Goal: Information Seeking & Learning: Learn about a topic

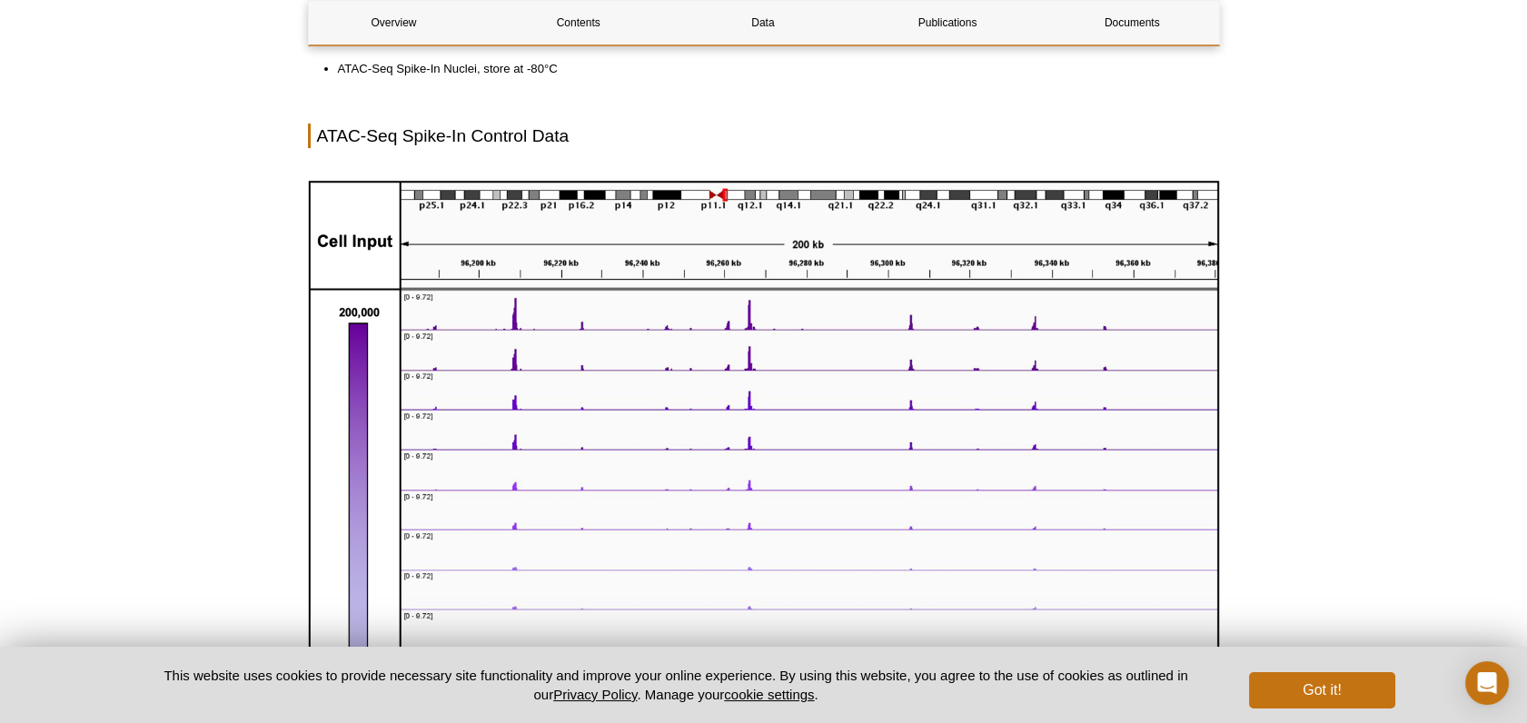
scroll to position [980, 0]
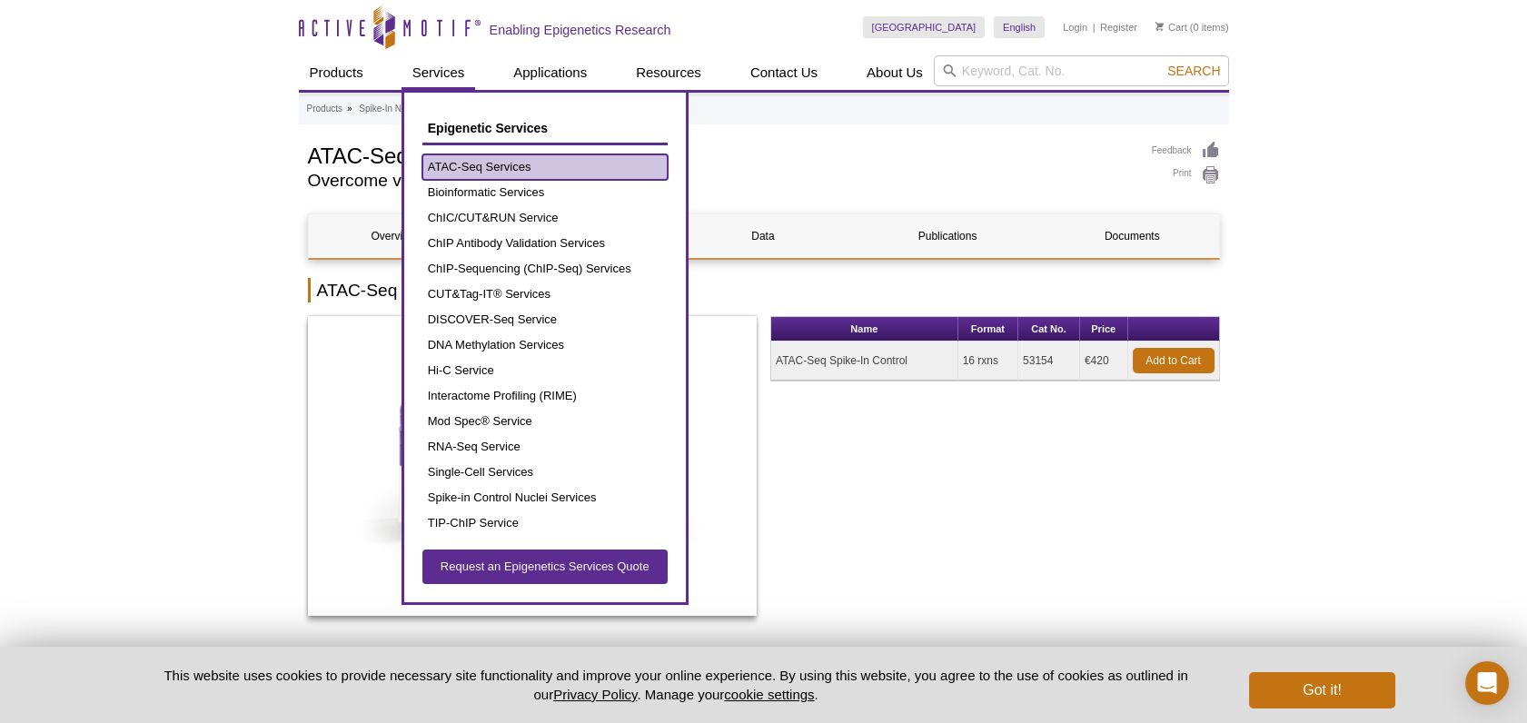
click at [464, 173] on link "ATAC-Seq Services" at bounding box center [544, 166] width 245 height 25
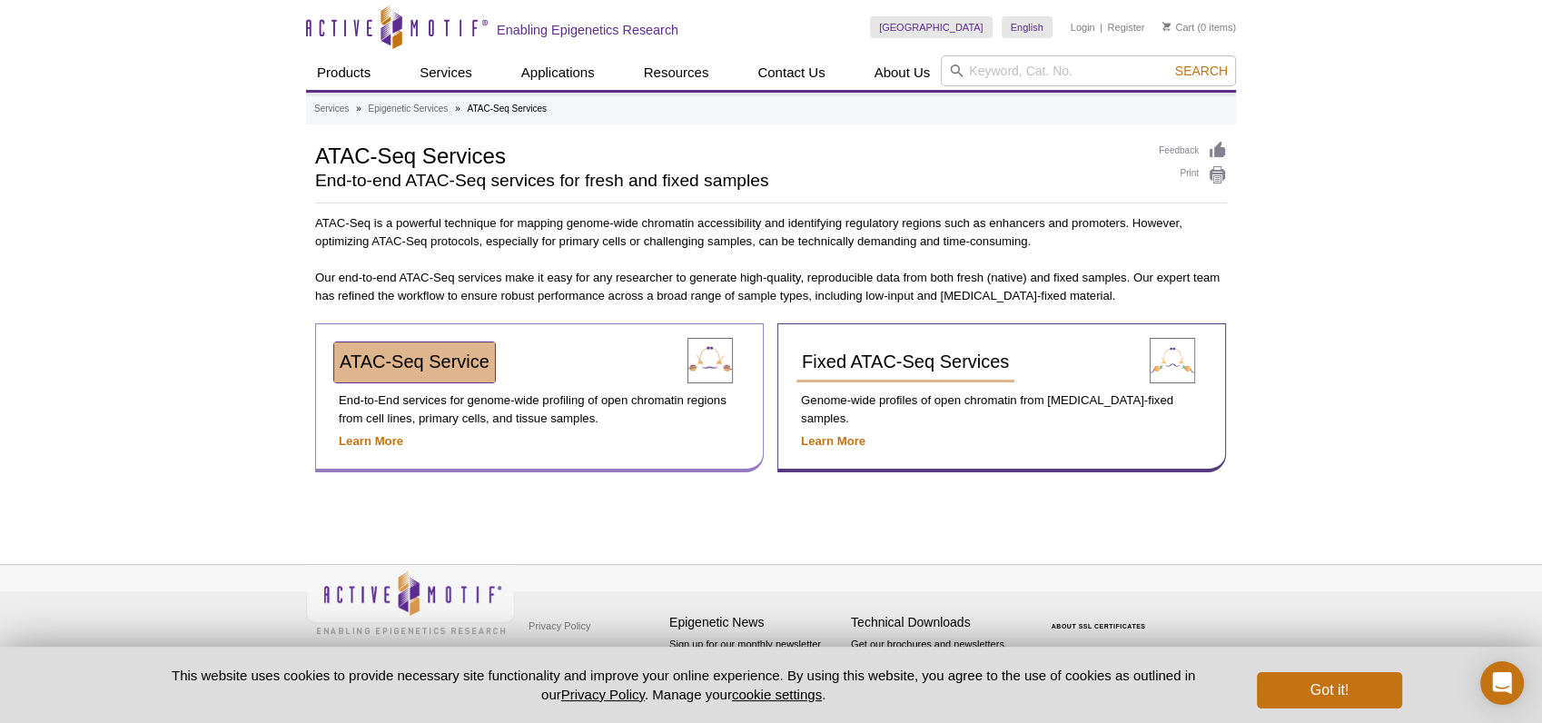
click at [391, 355] on span "ATAC-Seq Service" at bounding box center [415, 362] width 150 height 20
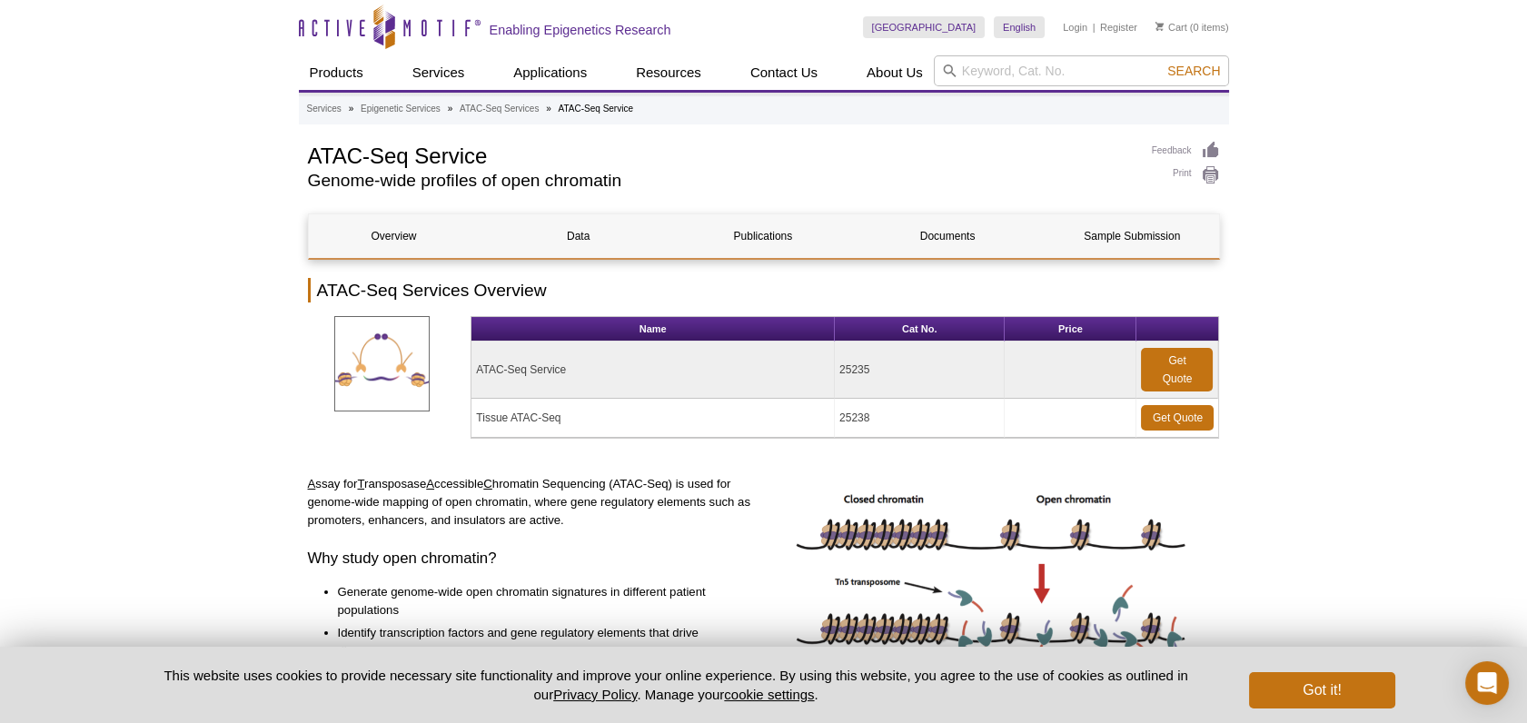
drag, startPoint x: 581, startPoint y: 372, endPoint x: 477, endPoint y: 369, distance: 104.5
click at [477, 369] on td "ATAC-Seq Service" at bounding box center [652, 370] width 363 height 57
copy td "ATAC-Seq Service"
click at [533, 367] on td "ATAC-Seq Service" at bounding box center [652, 370] width 363 height 57
click at [472, 358] on td "ATAC-Seq Service" at bounding box center [652, 370] width 363 height 57
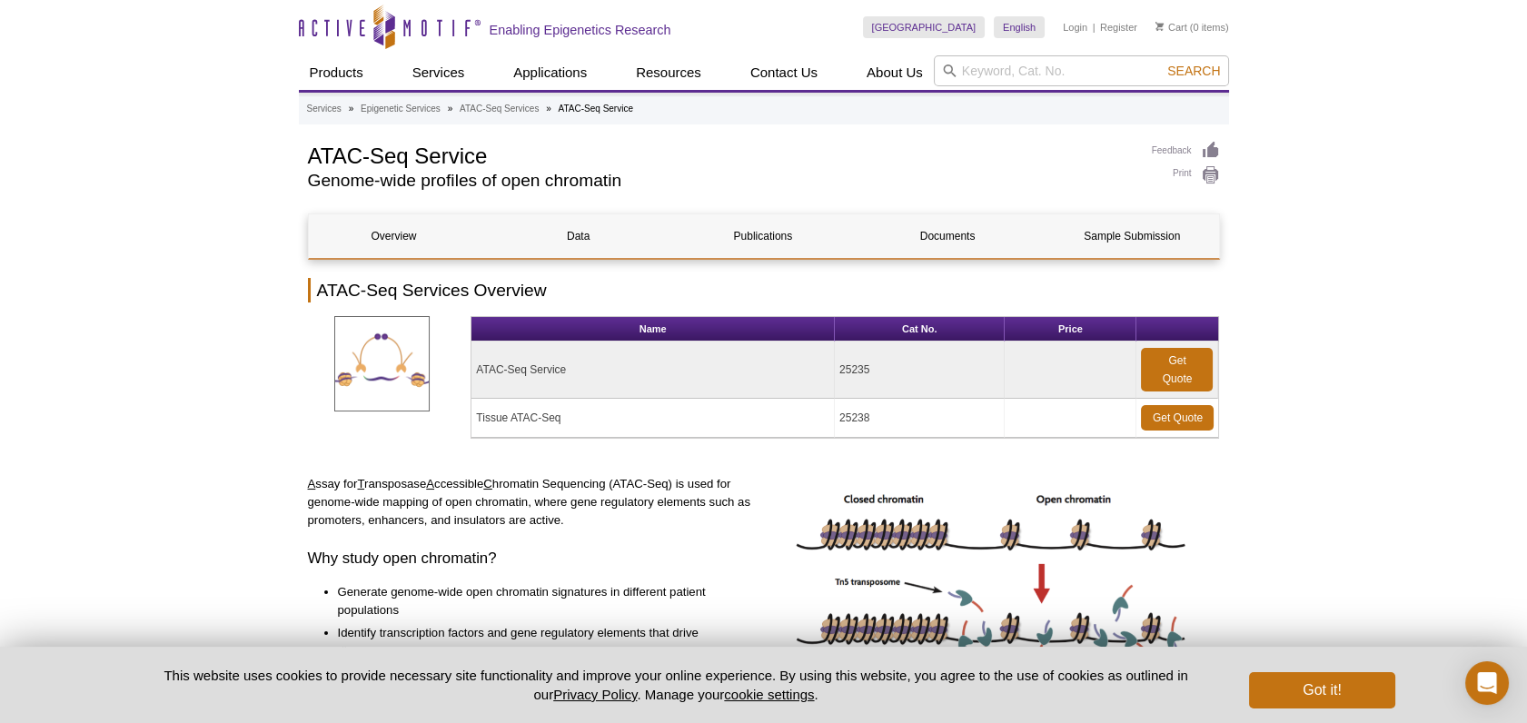
drag, startPoint x: 476, startPoint y: 370, endPoint x: 886, endPoint y: 421, distance: 413.7
click at [886, 421] on tbody "ATAC-Seq Service 25235 Get Quote Tissue ATAC-Seq 25238 Get Quote" at bounding box center [844, 390] width 747 height 96
copy tbody "ATAC-Seq Service 25235 Get Quote Tissue ATAC-Seq 25238"
click at [1402, 429] on div "Get a Quote" at bounding box center [1459, 416] width 136 height 182
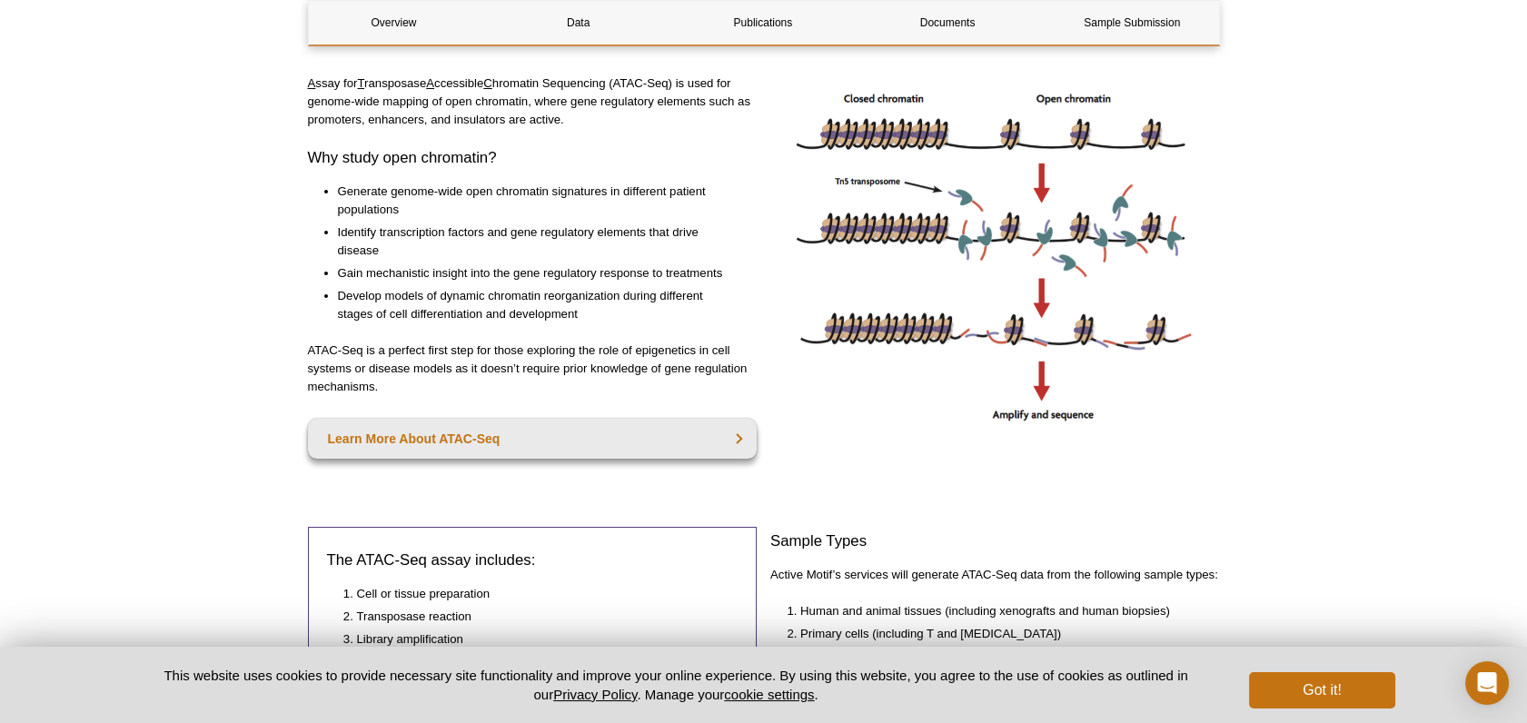
scroll to position [202, 0]
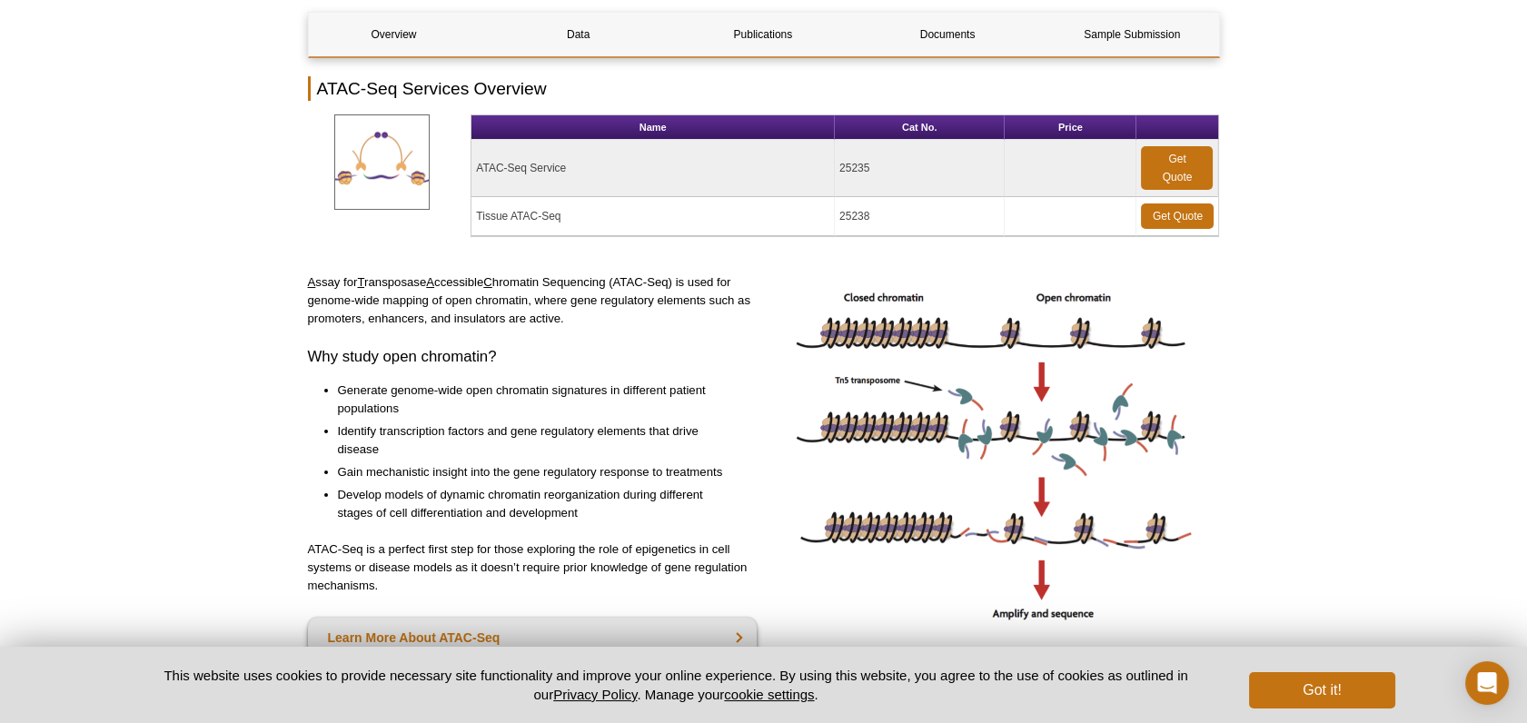
click at [490, 218] on td "Tissue ATAC-Seq" at bounding box center [652, 216] width 363 height 39
drag, startPoint x: 518, startPoint y: 212, endPoint x: 547, endPoint y: 209, distance: 29.2
click at [519, 212] on td "Tissue ATAC-Seq" at bounding box center [652, 216] width 363 height 39
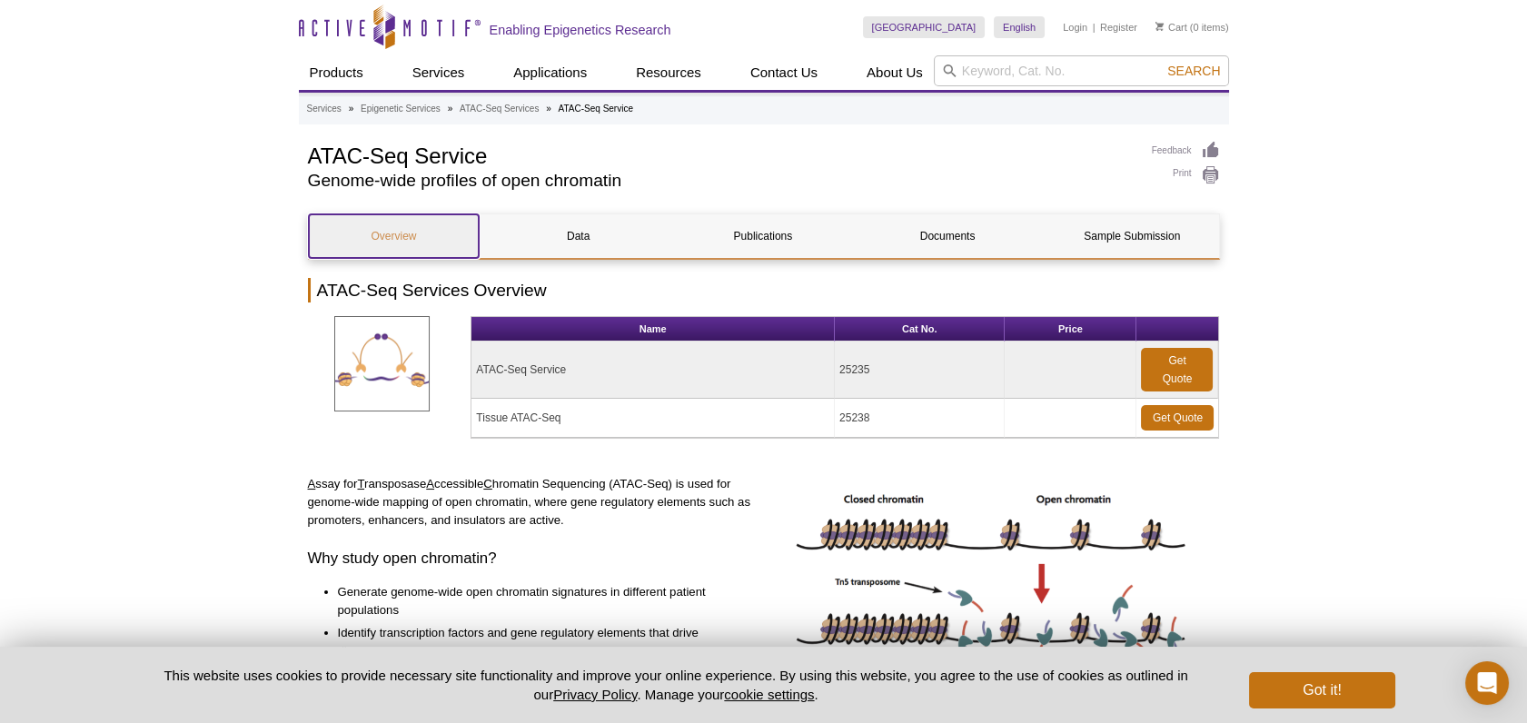
click at [372, 229] on link "Overview" at bounding box center [394, 236] width 171 height 44
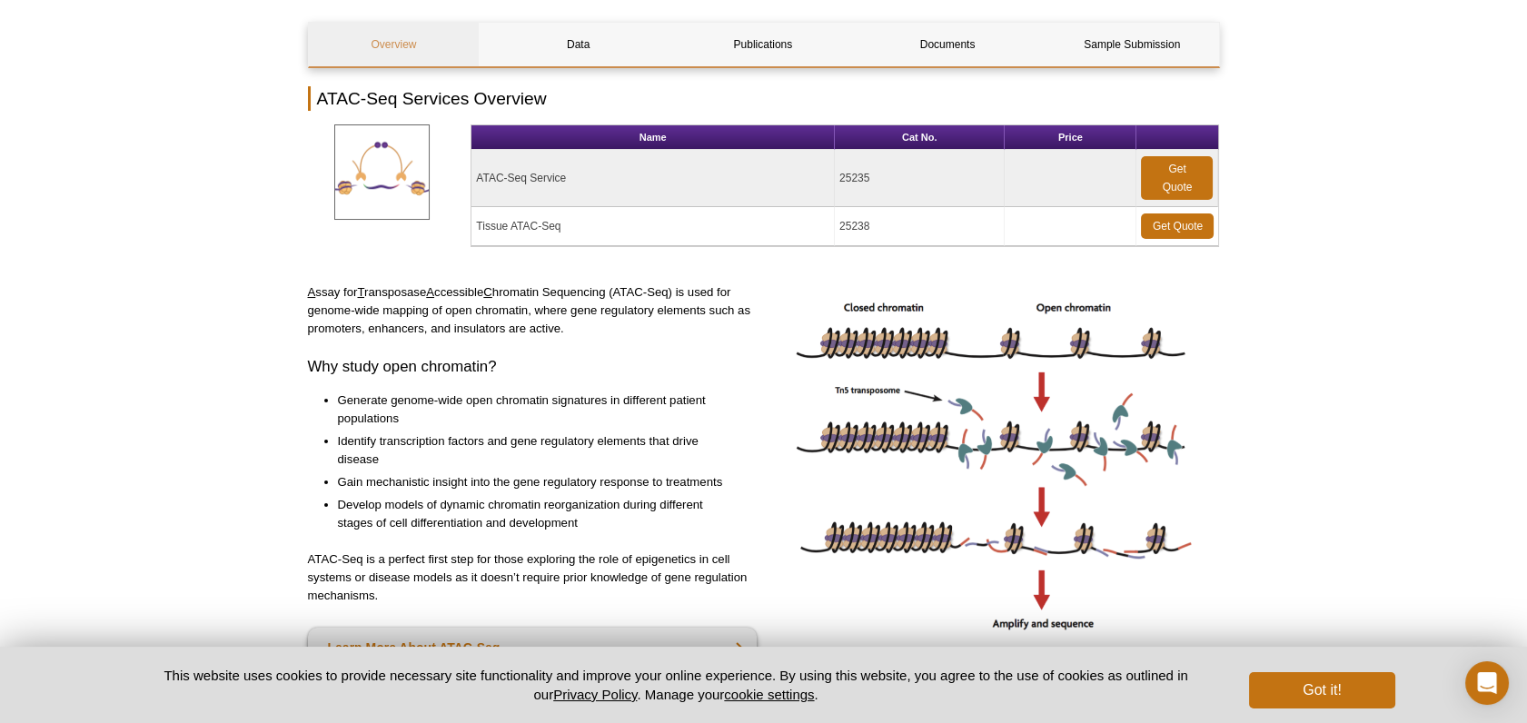
scroll to position [174, 0]
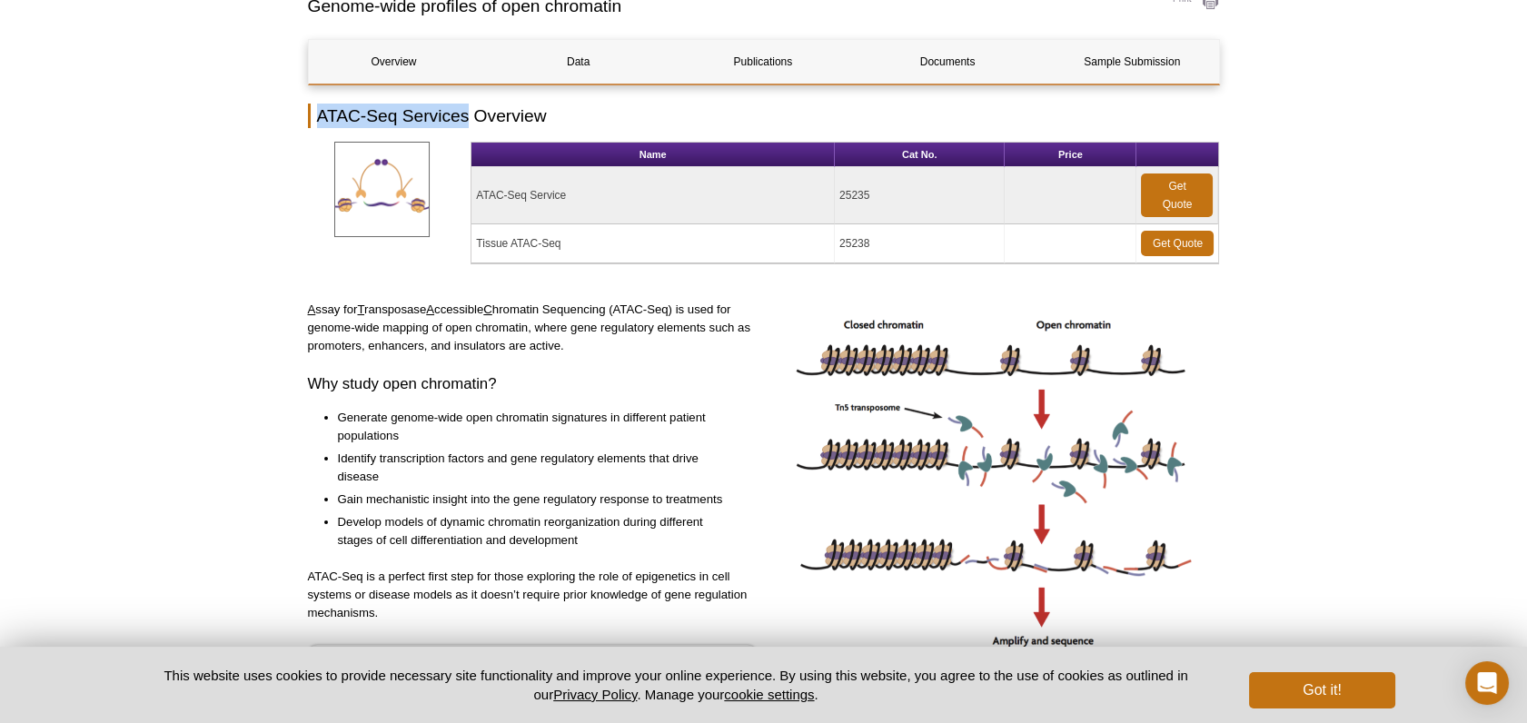
drag, startPoint x: 469, startPoint y: 114, endPoint x: 304, endPoint y: 106, distance: 164.6
copy h2 "ATAC-Seq Services"
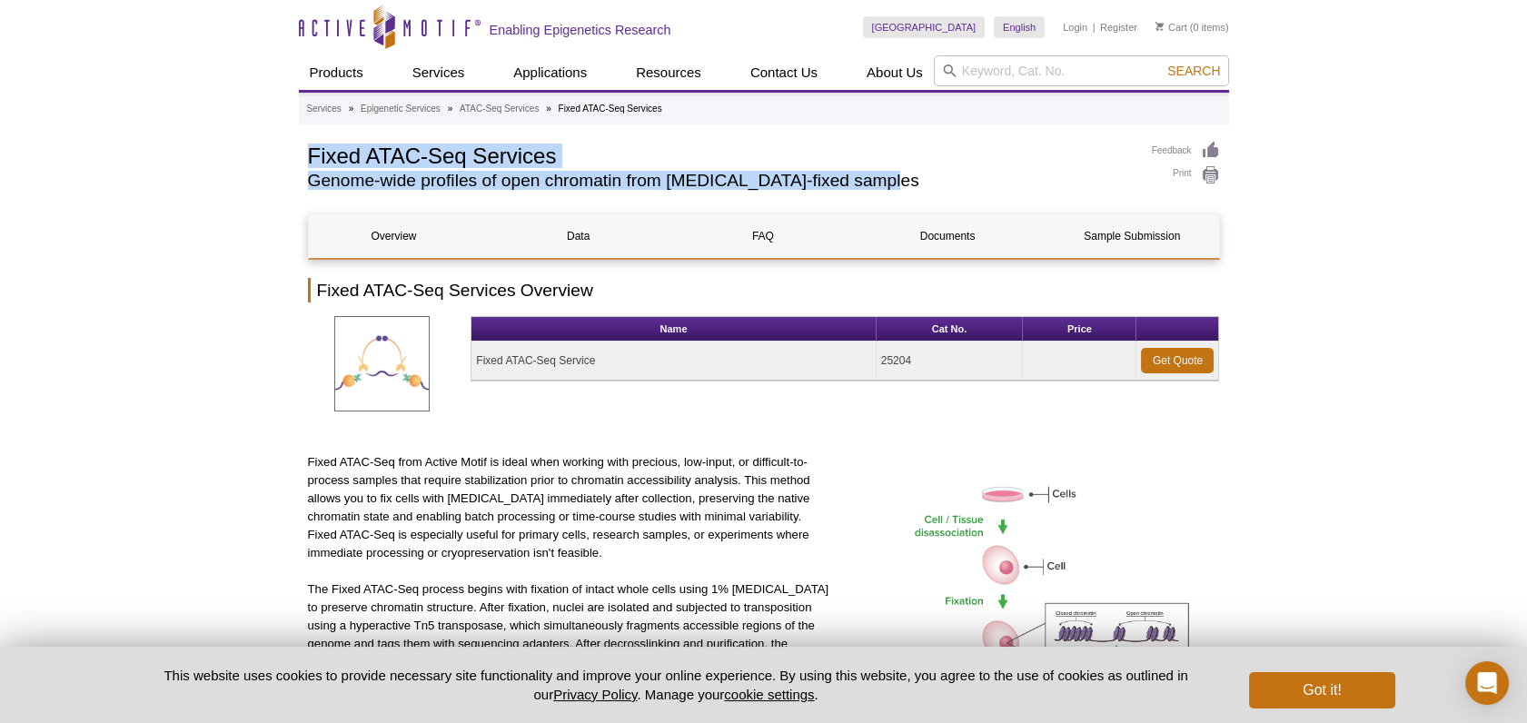
drag, startPoint x: 307, startPoint y: 153, endPoint x: 927, endPoint y: 195, distance: 621.8
click at [927, 195] on div "Fixed ATAC-Seq Services Genome-wide profiles of open chromatin from formaldehyd…" at bounding box center [721, 169] width 826 height 57
copy div "Fixed ATAC-Seq Services Genome-wide profiles of open chromatin from formaldehyd…"
drag, startPoint x: 470, startPoint y: 354, endPoint x: 935, endPoint y: 367, distance: 465.2
click at [935, 367] on div "Name Cat No. Price Fixed ATAC-Seq Service 25204 Get Quote" at bounding box center [764, 366] width 912 height 101
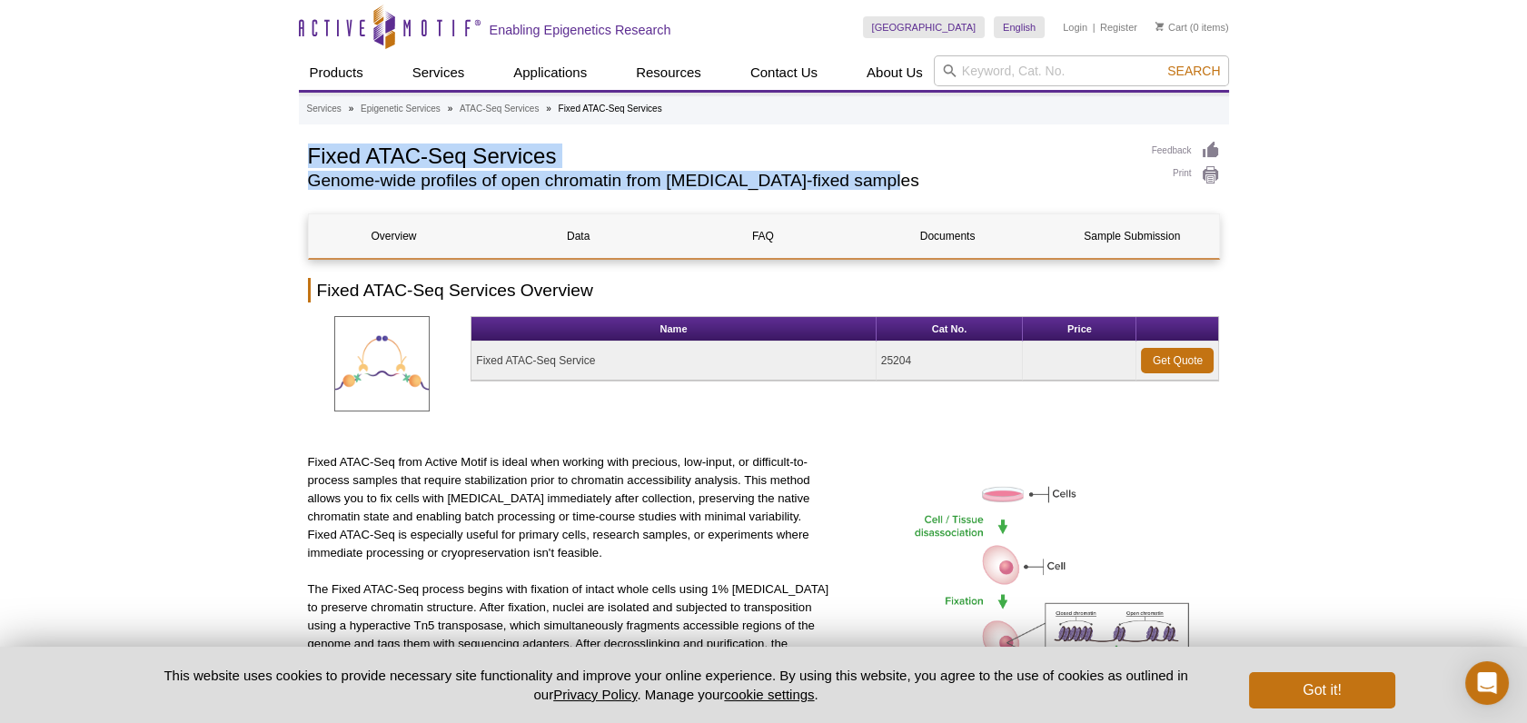
copy div "Name Cat No. Price Fixed ATAC-Seq Service 25204"
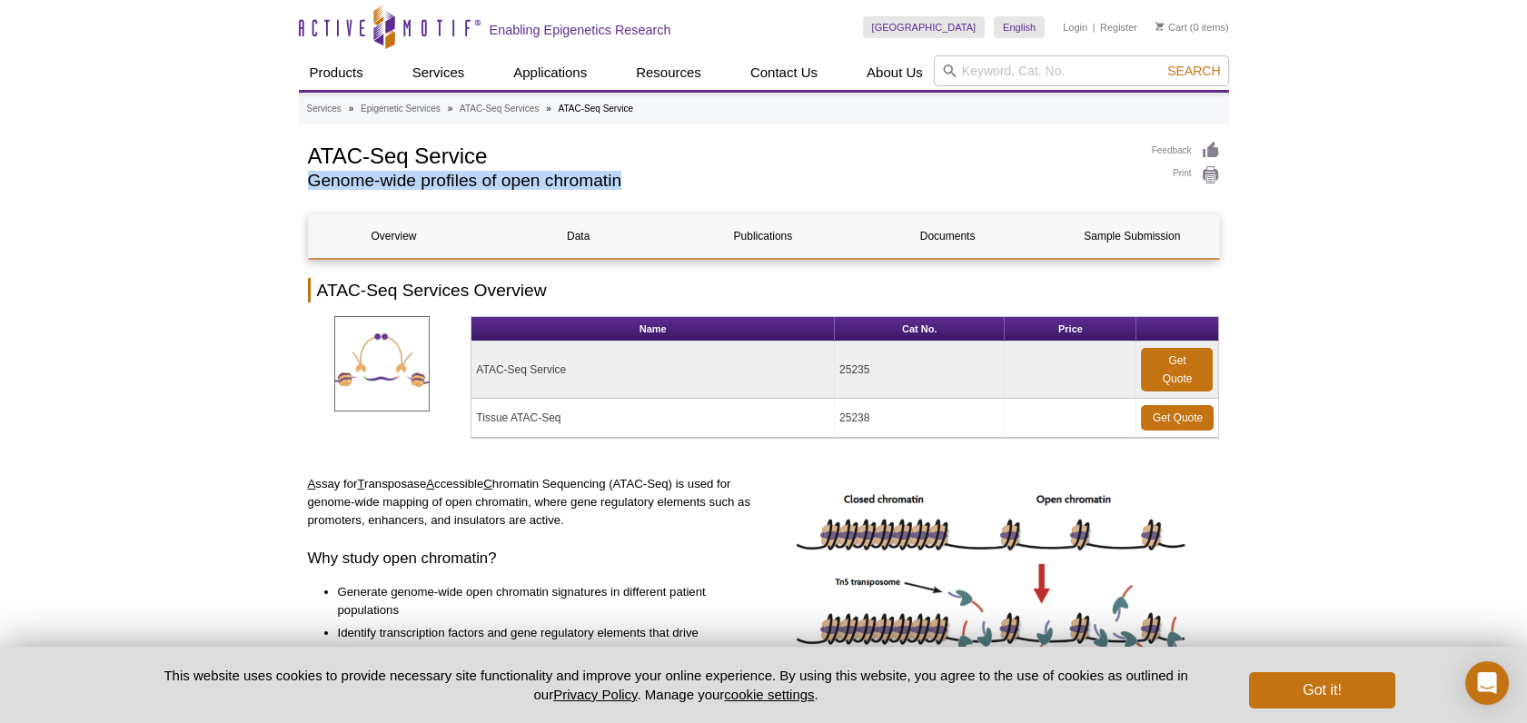
drag, startPoint x: 652, startPoint y: 176, endPoint x: 297, endPoint y: 177, distance: 355.1
copy h2 "Genome-wide profiles of open chromatin"
click at [593, 364] on td "ATAC-Seq Service" at bounding box center [652, 370] width 363 height 57
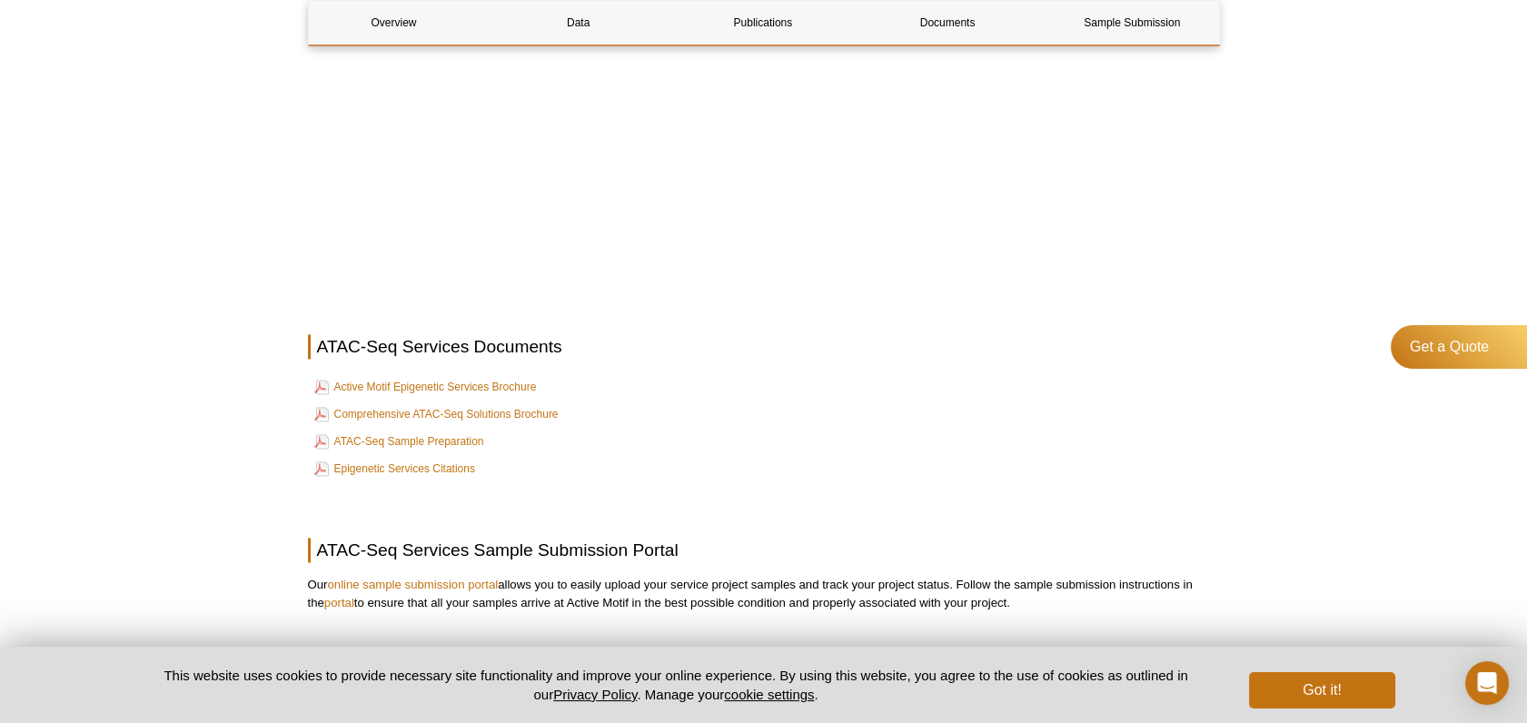
scroll to position [5450, 0]
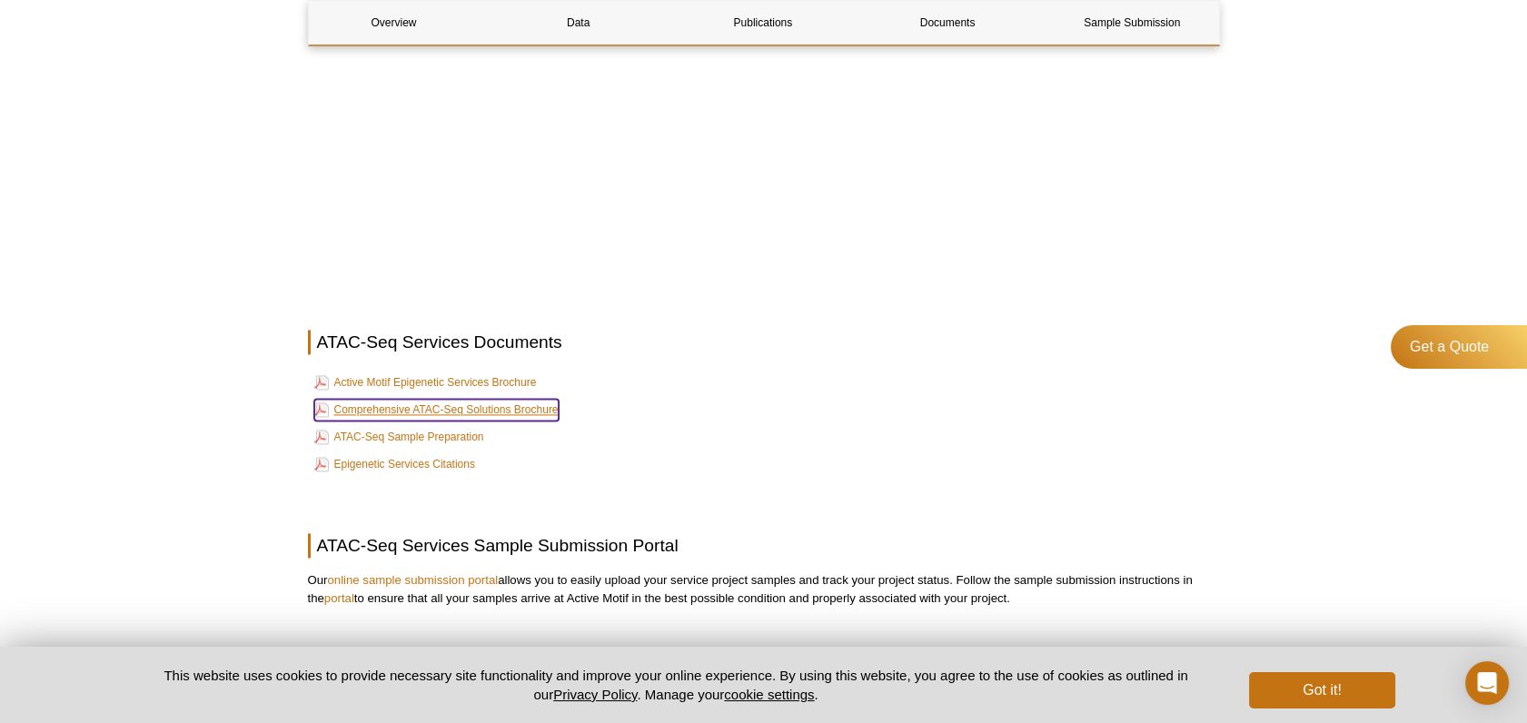
click at [488, 410] on link "Comprehensive ATAC-Seq Solutions Brochure" at bounding box center [436, 410] width 244 height 22
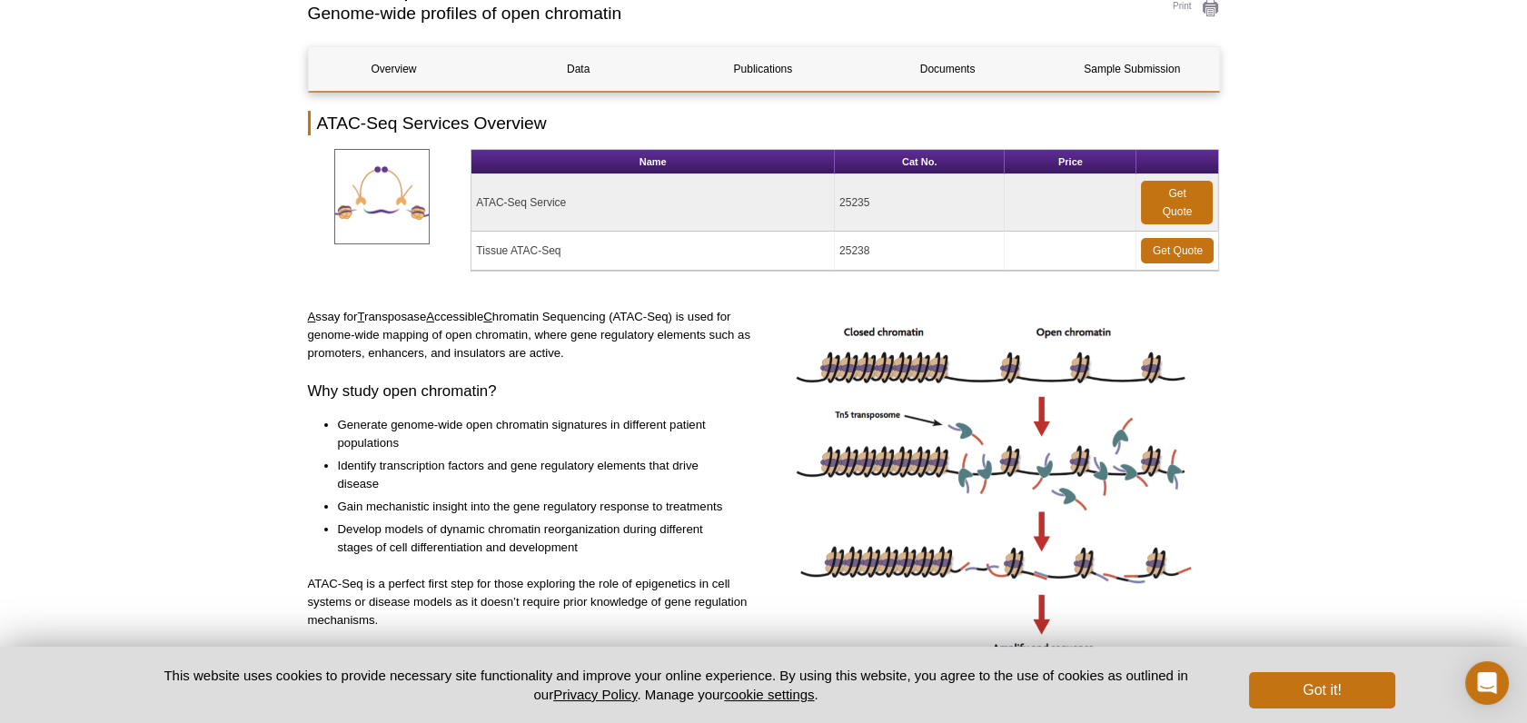
scroll to position [202, 0]
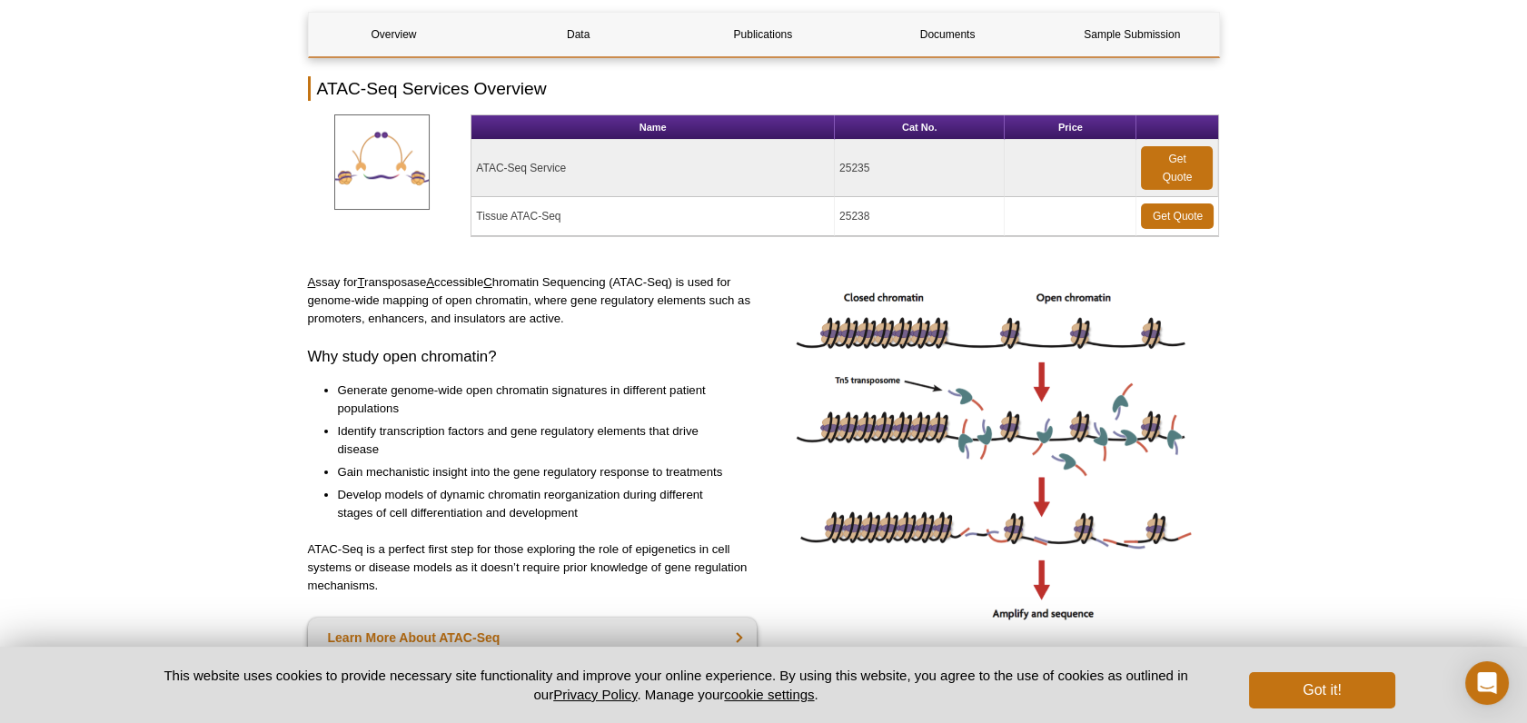
click at [499, 224] on td "Tissue ATAC-Seq" at bounding box center [652, 216] width 363 height 39
click at [506, 217] on td "Tissue ATAC-Seq" at bounding box center [652, 216] width 363 height 39
drag, startPoint x: 475, startPoint y: 166, endPoint x: 884, endPoint y: 203, distance: 410.4
click at [884, 203] on tbody "ATAC-Seq Service 25235 Get Quote Tissue ATAC-Seq 25238 Get Quote" at bounding box center [844, 188] width 747 height 96
copy tbody "ATAC-Seq Service 25235 Get Quote Tissue ATAC-Seq 25238"
